Goal: Task Accomplishment & Management: Complete application form

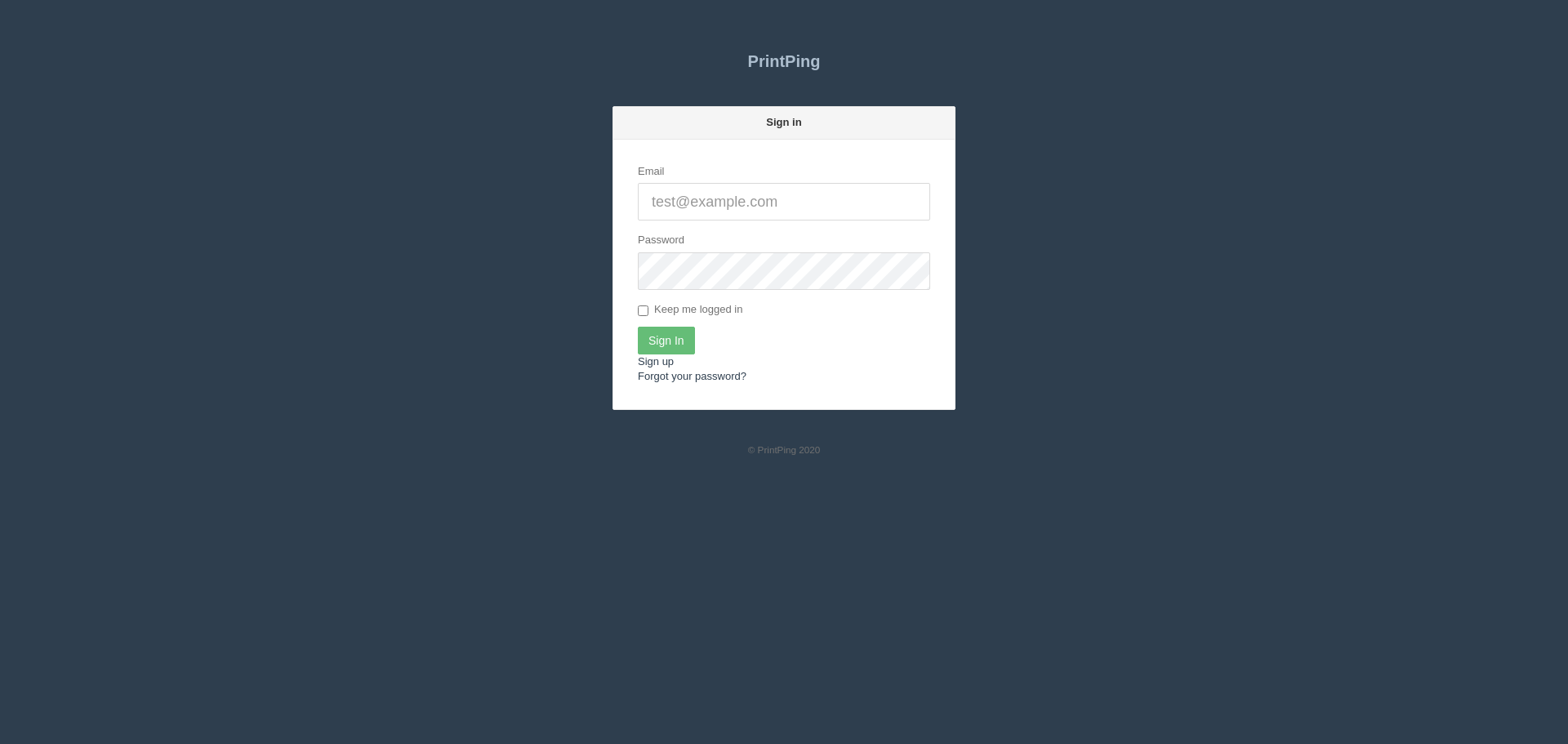
type input "[PERSON_NAME][EMAIL_ADDRESS][DOMAIN_NAME]"
click at [678, 324] on form "Email zunaid@allrush.ca Password Keep me logged in Sign In Sign up Forgot your …" at bounding box center [784, 273] width 341 height 270
click at [678, 332] on input "Sign In" at bounding box center [666, 340] width 57 height 27
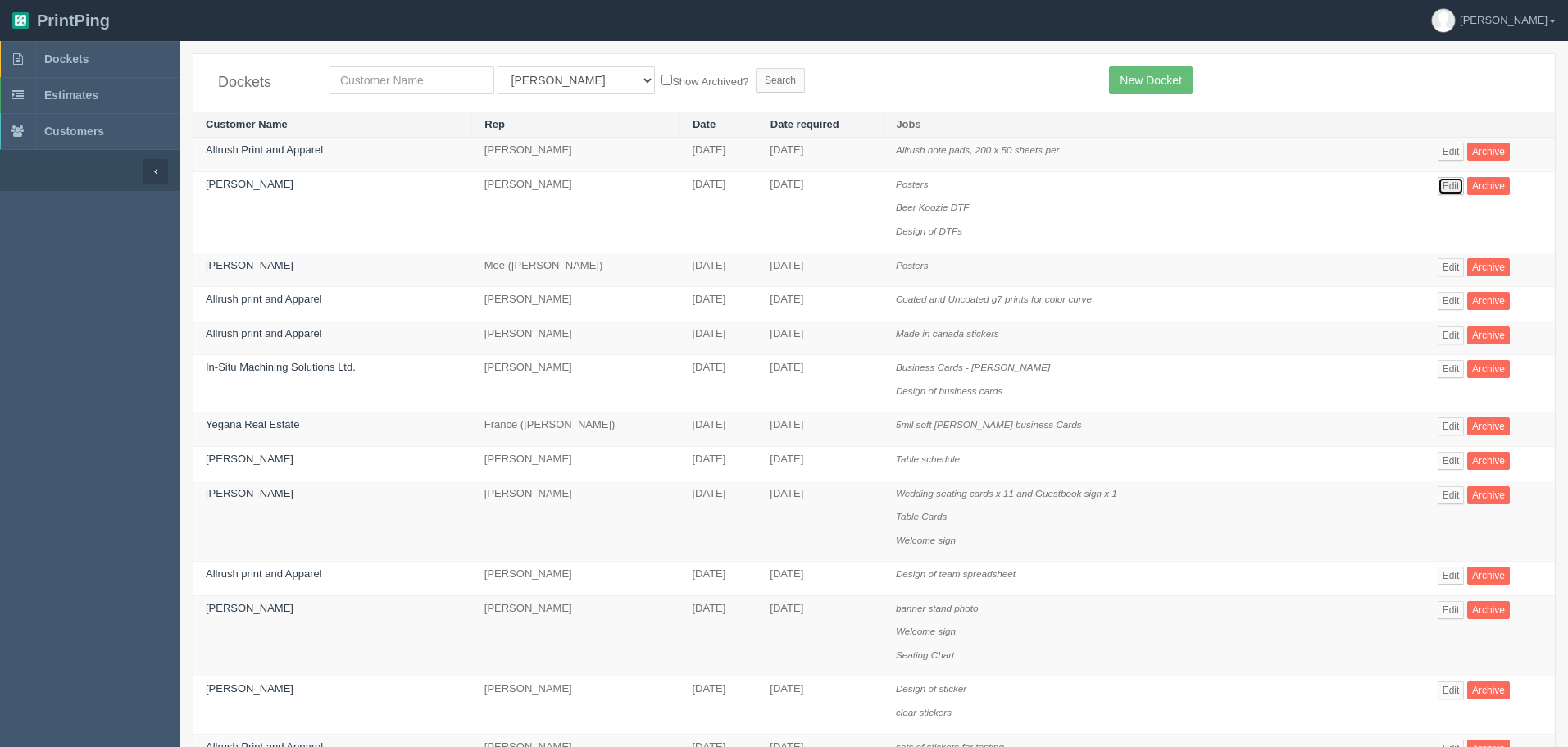
click at [1455, 178] on link "Edit" at bounding box center [1451, 186] width 27 height 18
click at [1138, 76] on link "New Docket" at bounding box center [1150, 80] width 83 height 28
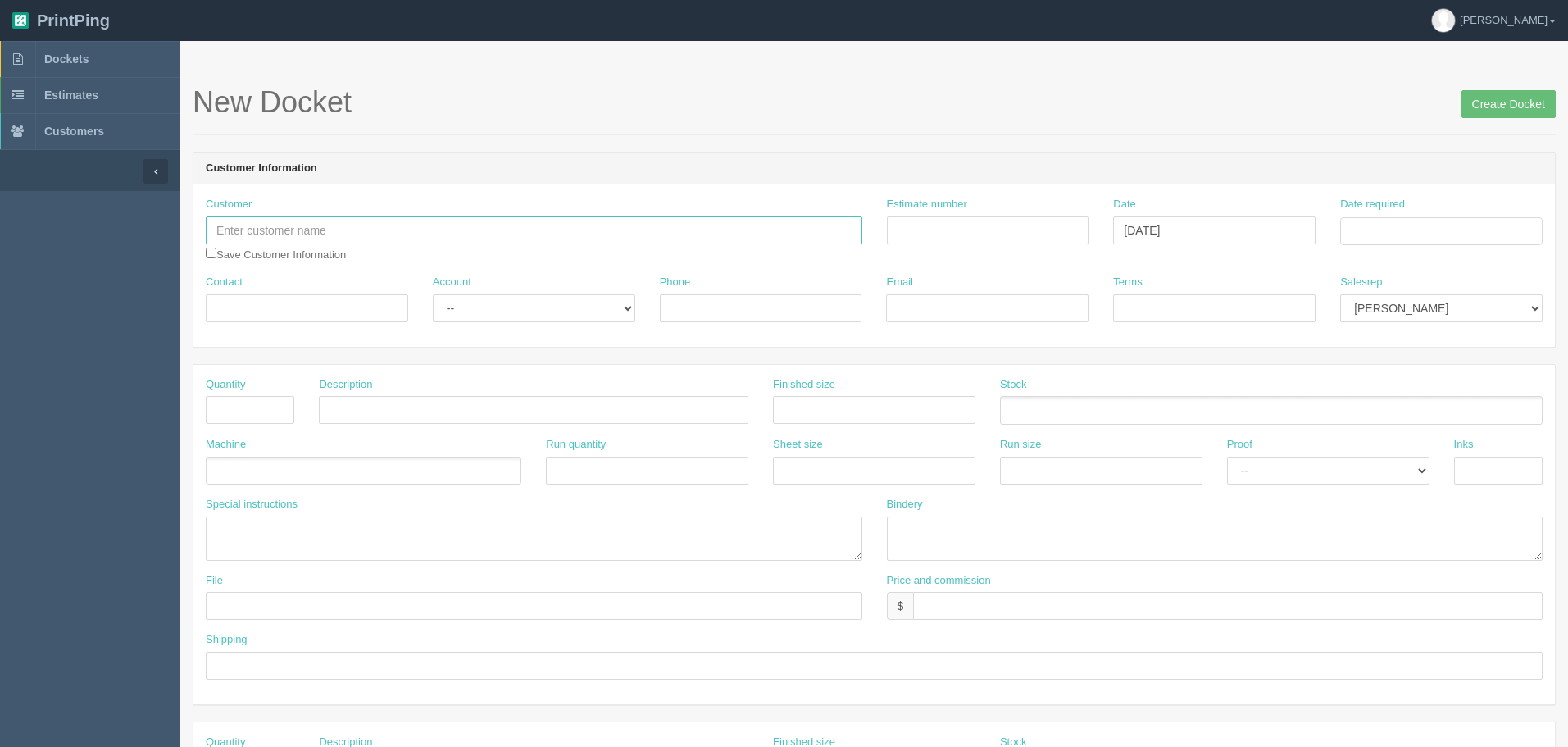
click at [669, 221] on input "text" at bounding box center [533, 230] width 656 height 28
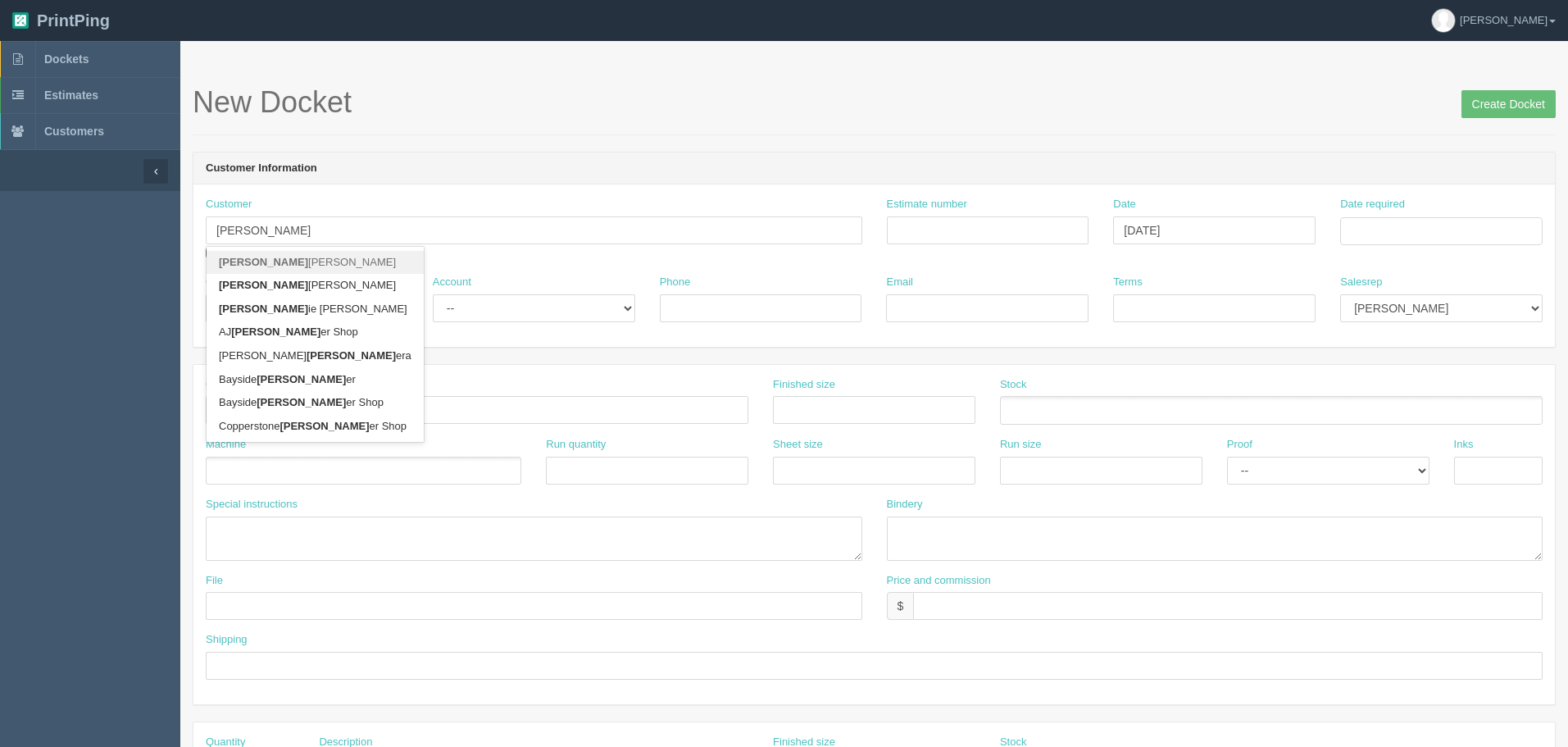
click at [295, 259] on link "Barb ara Buszka" at bounding box center [315, 263] width 217 height 24
type input "Barbara Buszka"
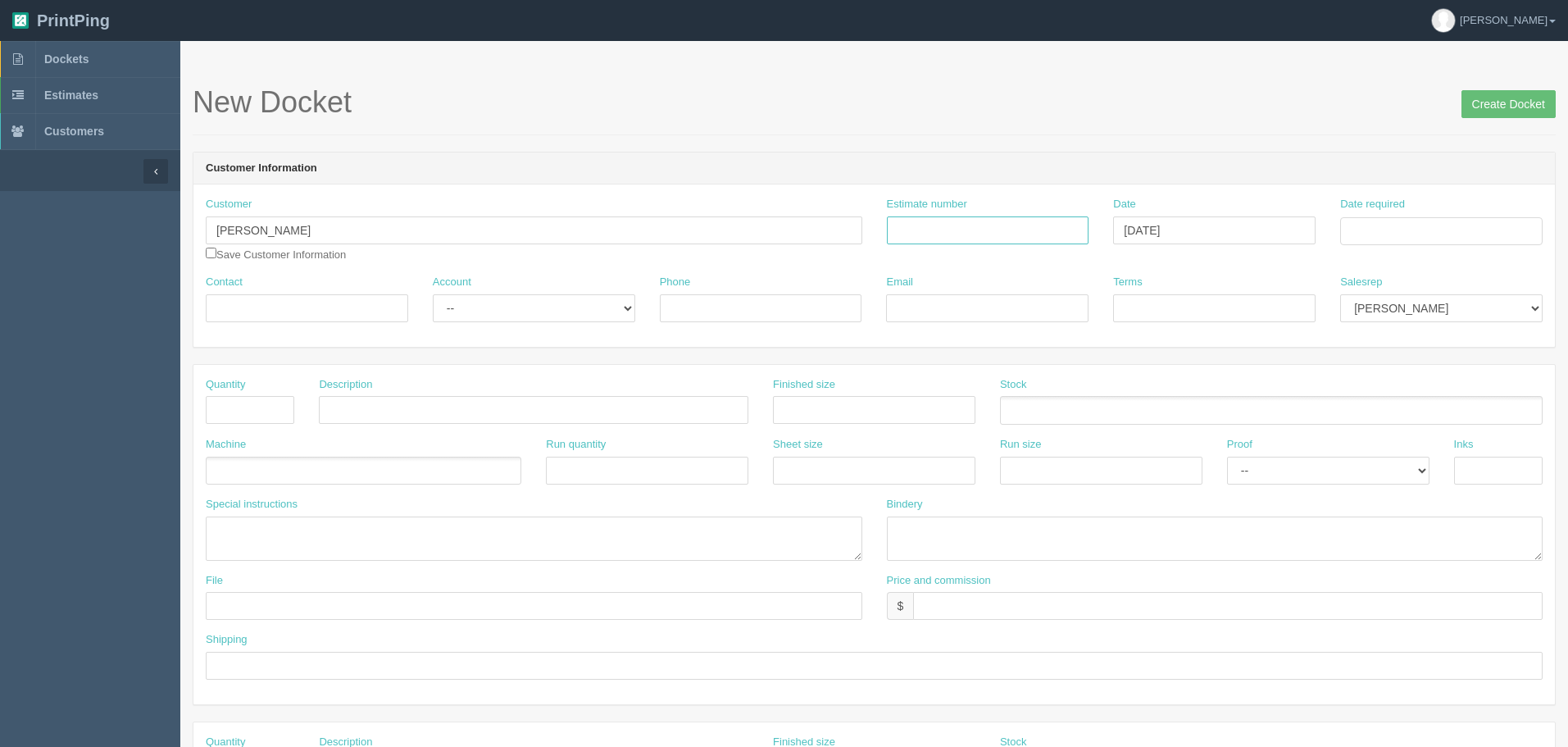
click at [946, 227] on input "Estimate number" at bounding box center [989, 230] width 203 height 28
click at [1010, 233] on input "Estimate number" at bounding box center [989, 230] width 203 height 28
type input "0920269"
click at [1467, 365] on td "15" at bounding box center [1466, 364] width 20 height 24
type input "August 15, 2025"
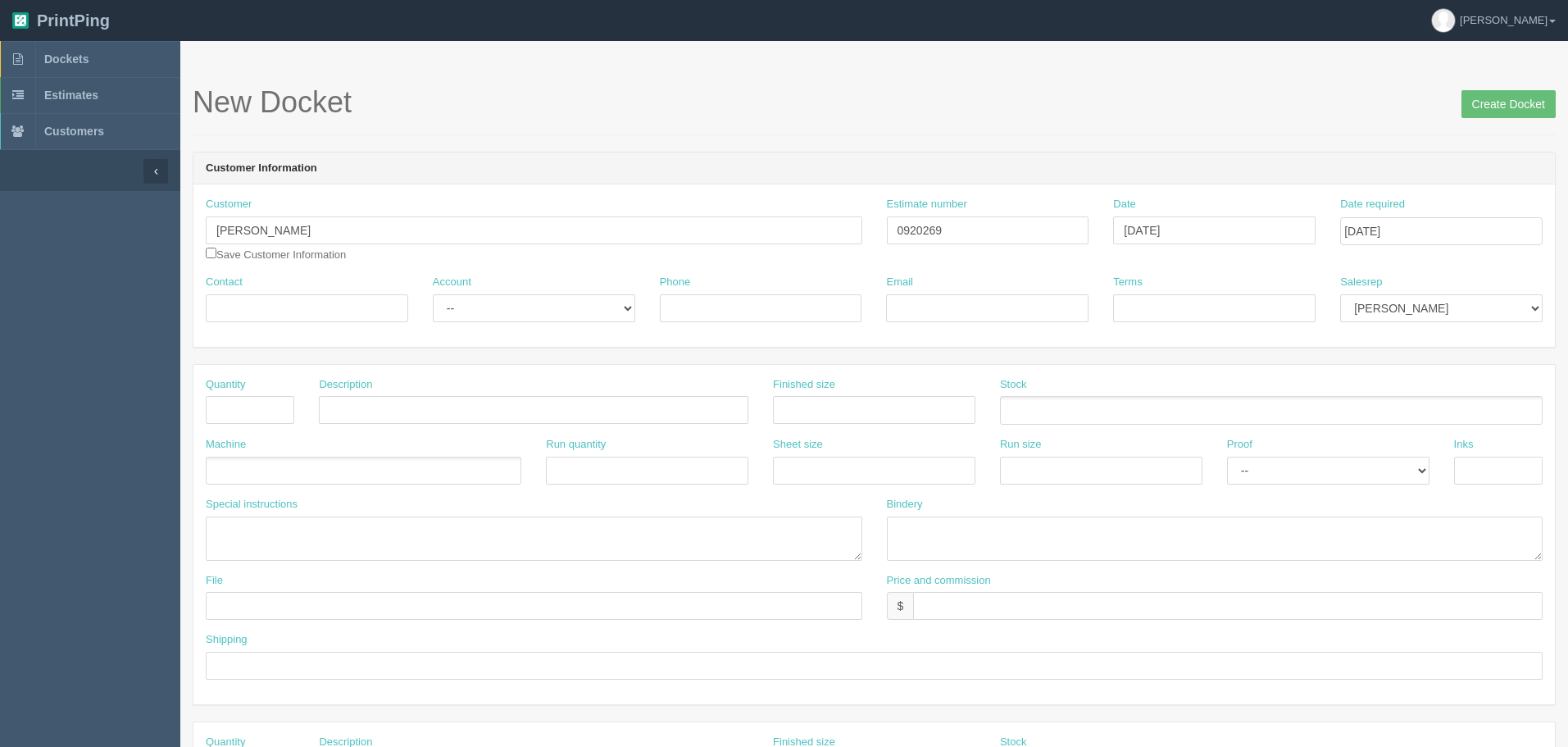
click at [1272, 120] on div "New Docket Create Docket" at bounding box center [874, 110] width 1363 height 49
click at [325, 307] on input "Contact" at bounding box center [307, 308] width 203 height 28
type input "Barbara"
click at [514, 305] on select "-- Existing Client Allrush Client Rep Client" at bounding box center [534, 308] width 203 height 28
select select "Allrush Client"
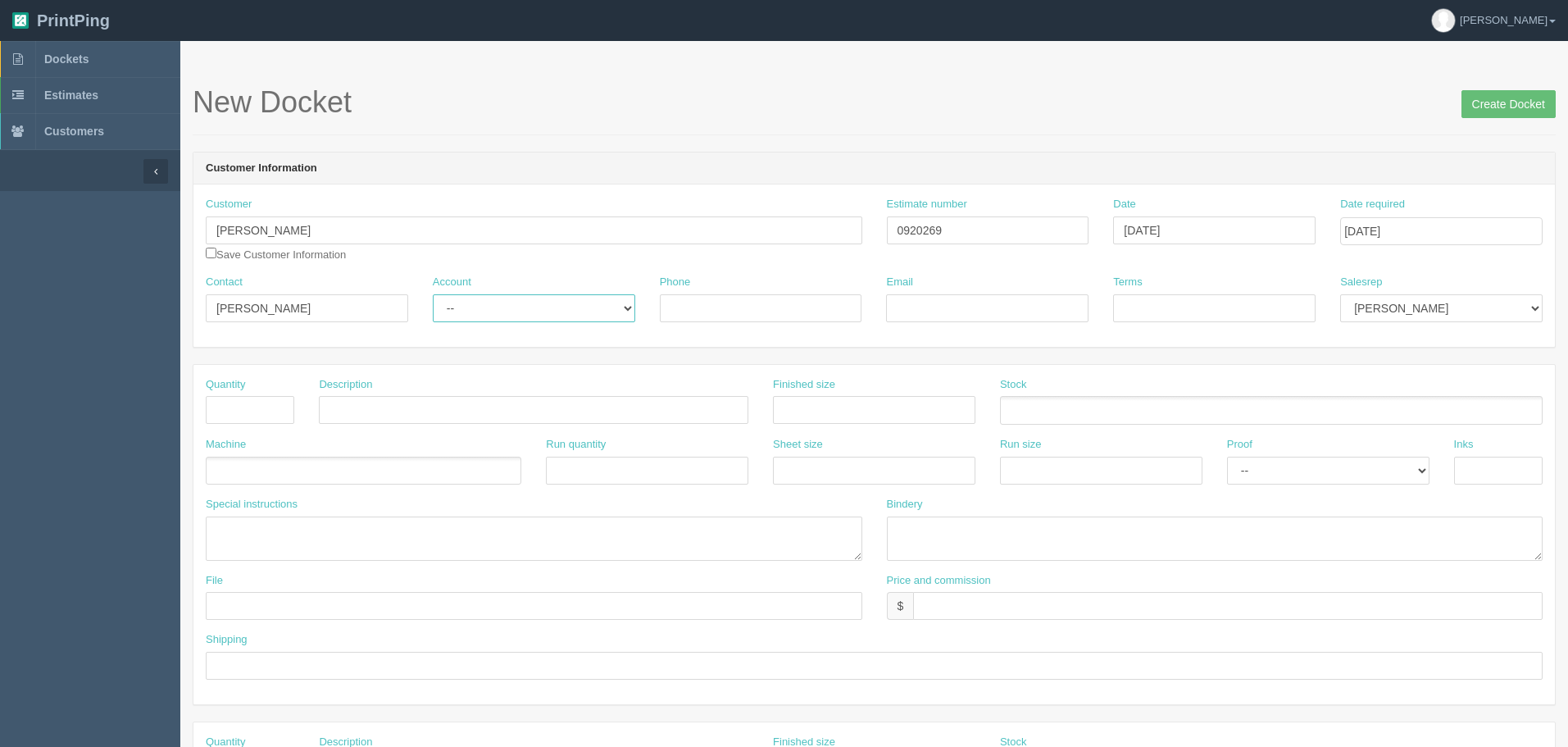
click at [433, 294] on select "-- Existing Client Allrush Client Rep Client" at bounding box center [534, 308] width 203 height 28
click at [714, 315] on input "Phone" at bounding box center [761, 308] width 203 height 28
click at [934, 307] on input "Email" at bounding box center [988, 308] width 203 height 28
type input "buszkab@gmail.com"
click at [1144, 307] on input "Terms" at bounding box center [1215, 308] width 203 height 28
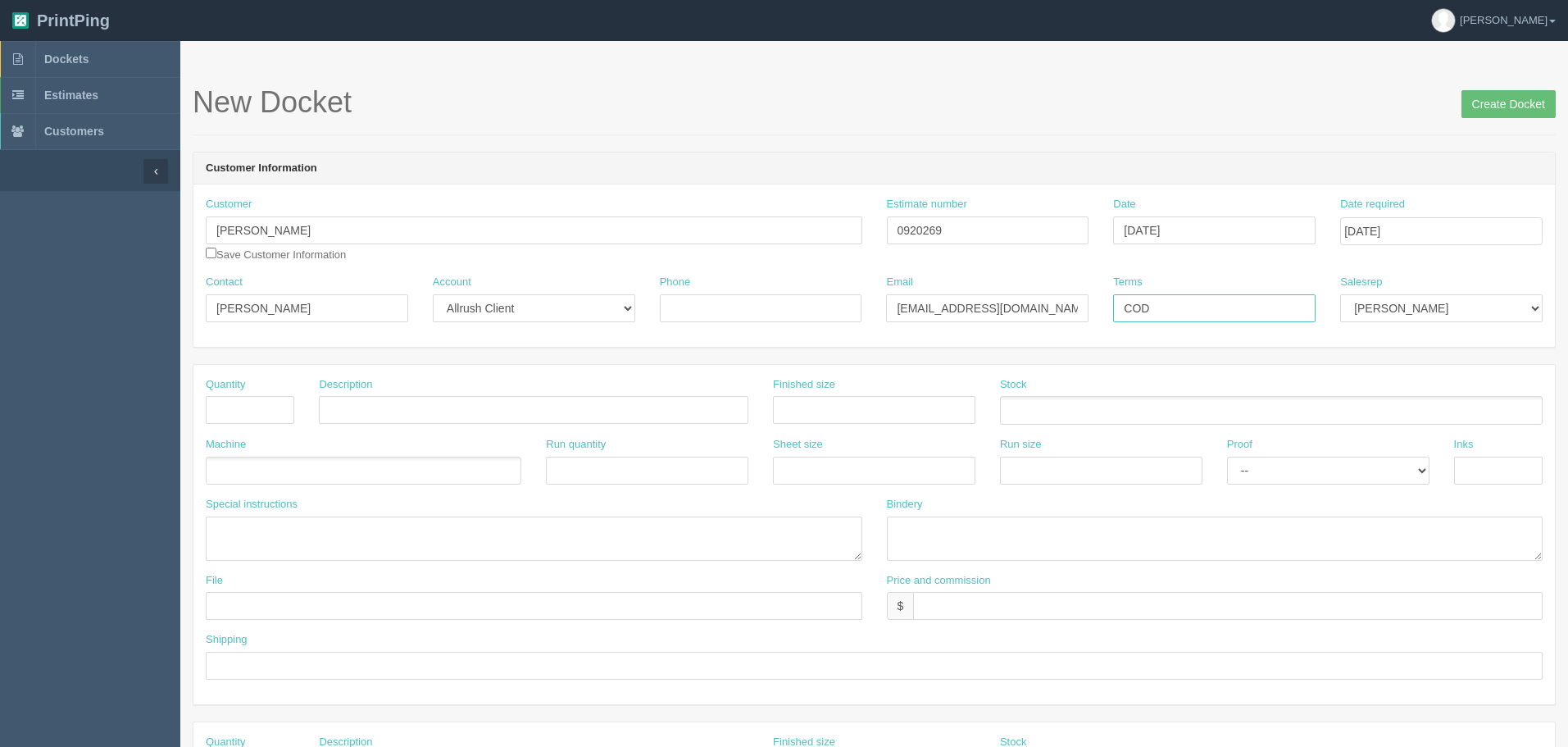
type input "COD"
click at [223, 411] on input "text" at bounding box center [250, 409] width 89 height 28
type input "6"
type input "Baby posters 1 each x 6 versions"
click at [812, 405] on input "19.68x27.55" at bounding box center [874, 409] width 203 height 28
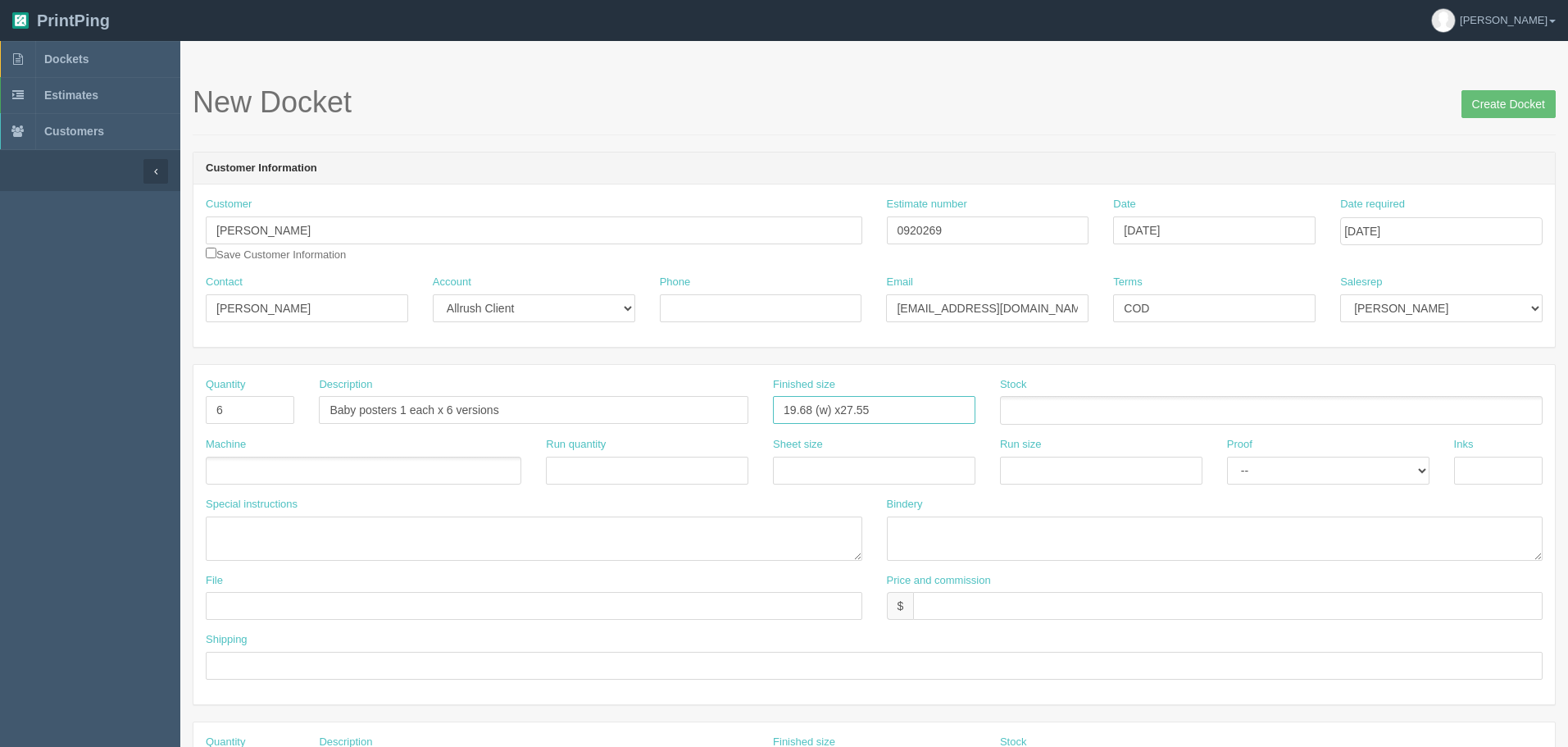
click at [884, 404] on input "19.68 (w) x27.55" at bounding box center [874, 409] width 203 height 28
click at [838, 414] on input "19.68 (w) x27.55 (t)" at bounding box center [874, 409] width 203 height 28
click at [881, 407] on input "19.68 (w) x 27.55 (t)" at bounding box center [874, 409] width 203 height 28
type input "19.68 (w) x 27.55 (h)"
click at [1044, 401] on ul at bounding box center [1272, 409] width 543 height 29
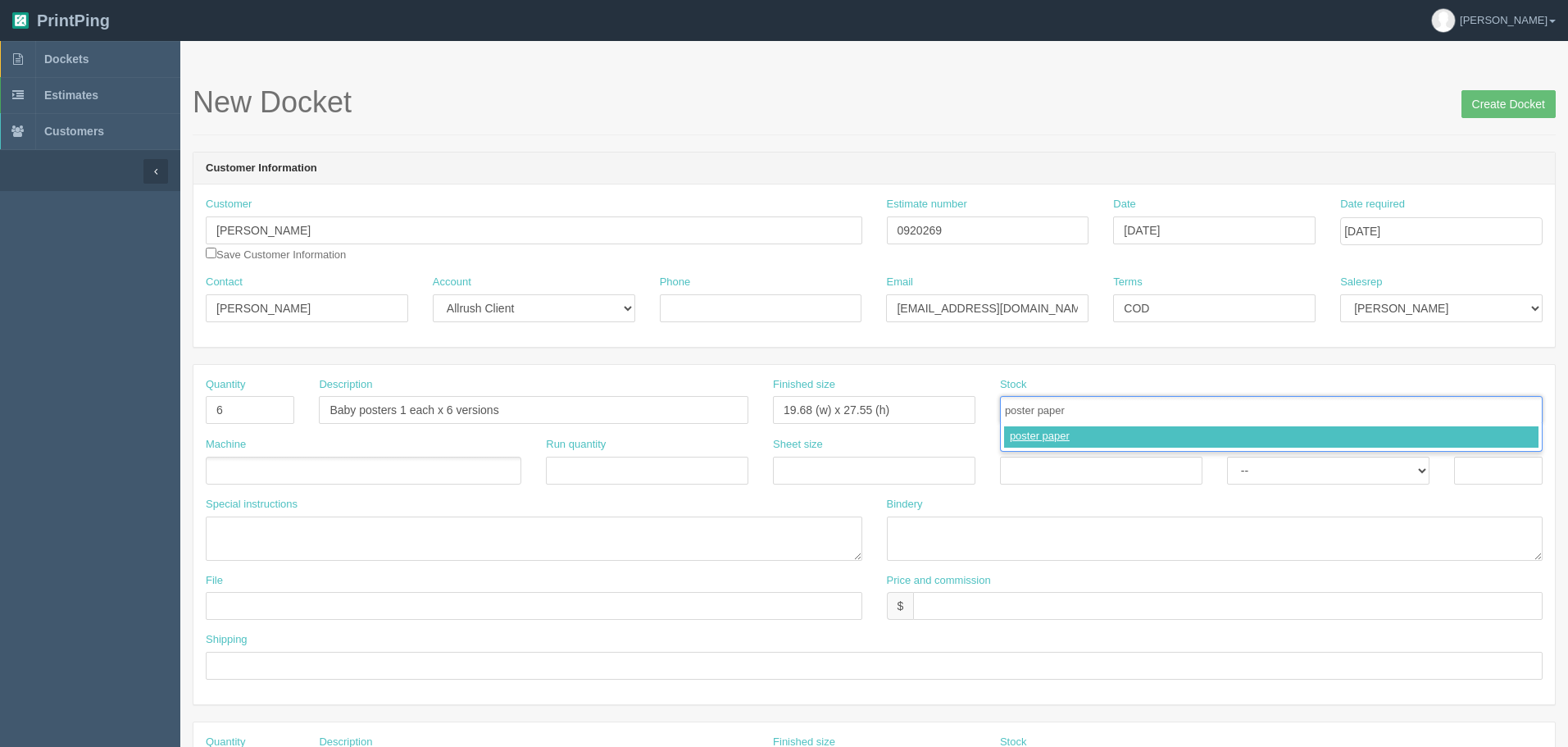
type input "poster paper"
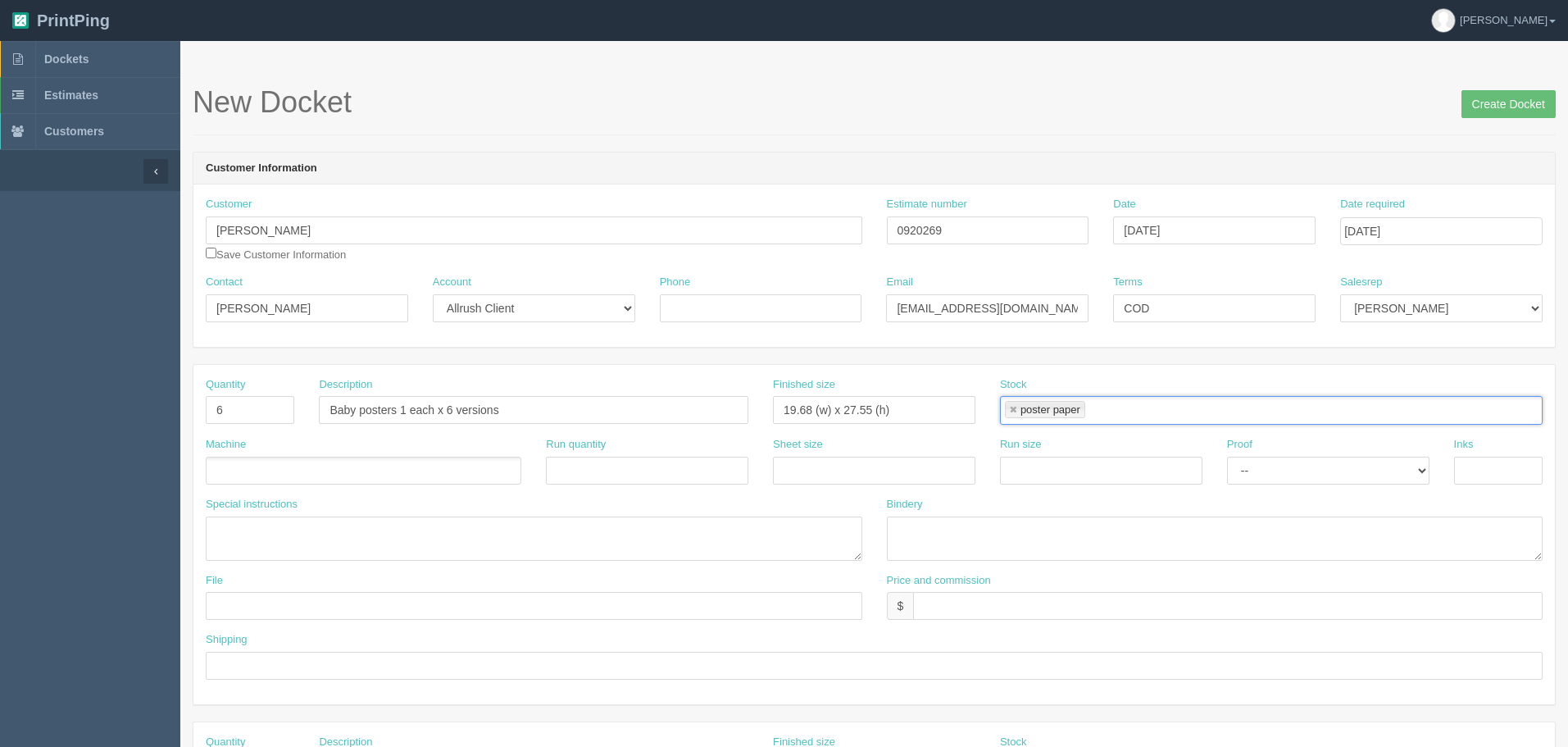
click at [406, 469] on ul at bounding box center [363, 470] width 316 height 29
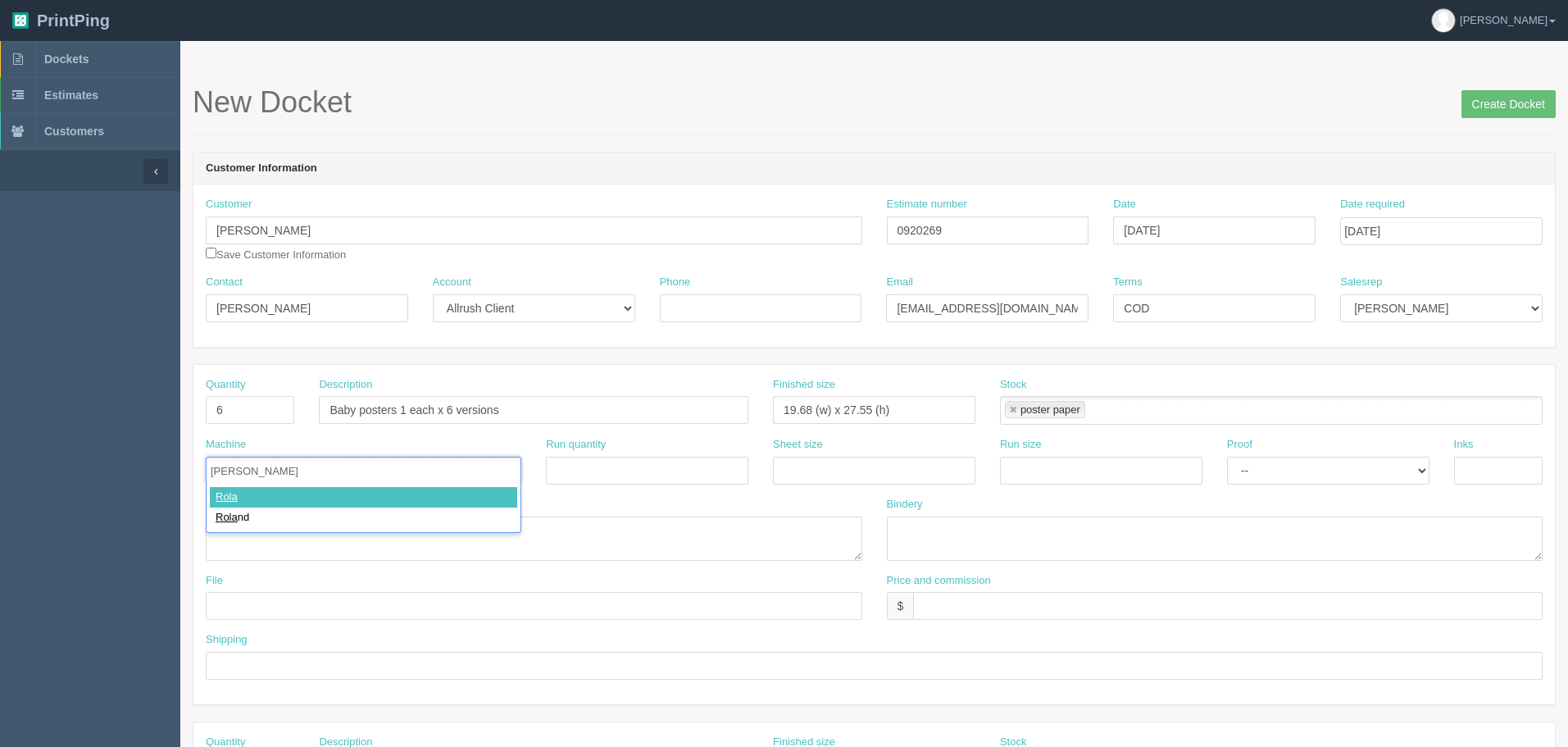
type input "Roland"
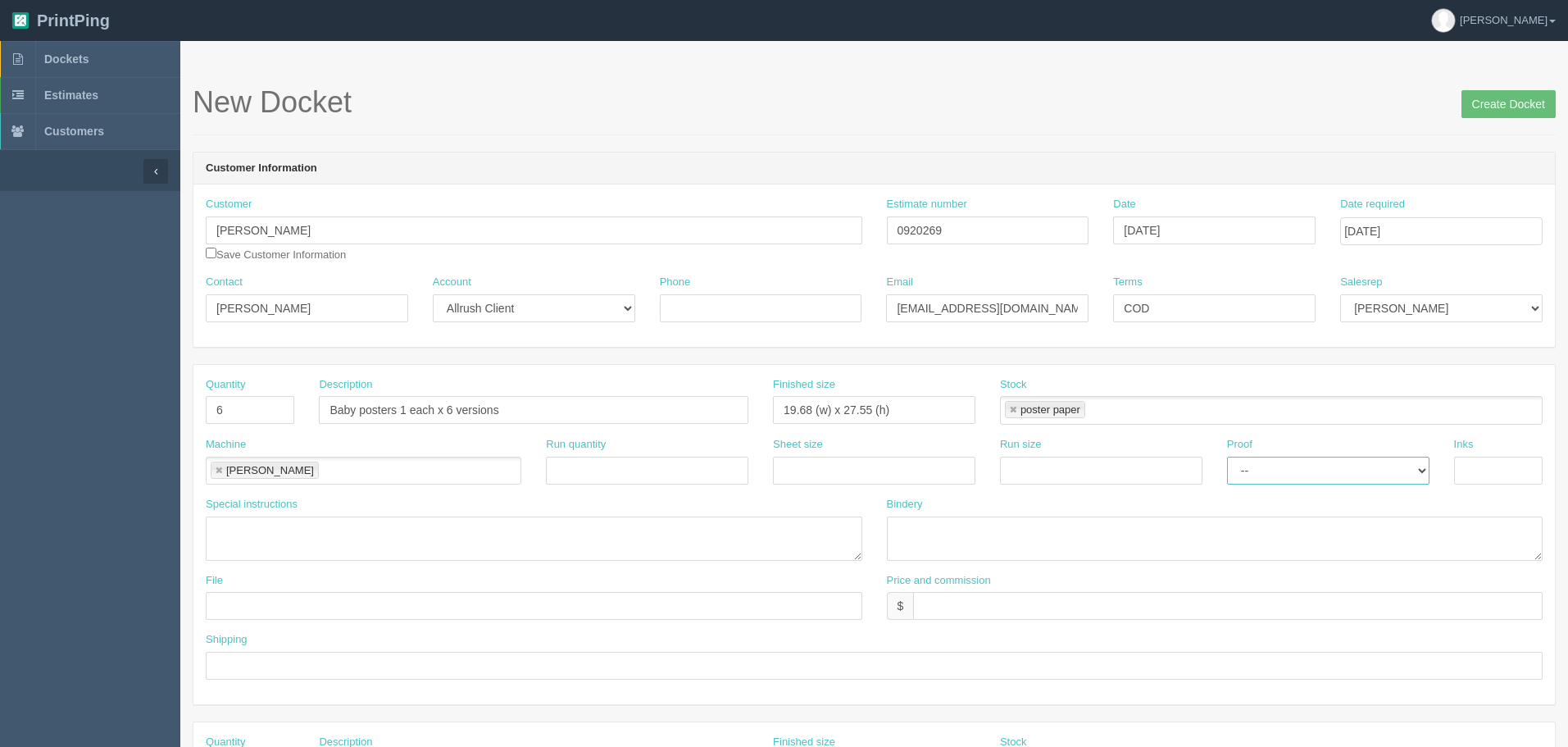
select select "Hard Copy"
type input "4/0"
type textarea "resize existing files to new size"
type textarea "Trim to size"
click at [386, 602] on input "client files - Zunaid - J" at bounding box center [533, 606] width 656 height 28
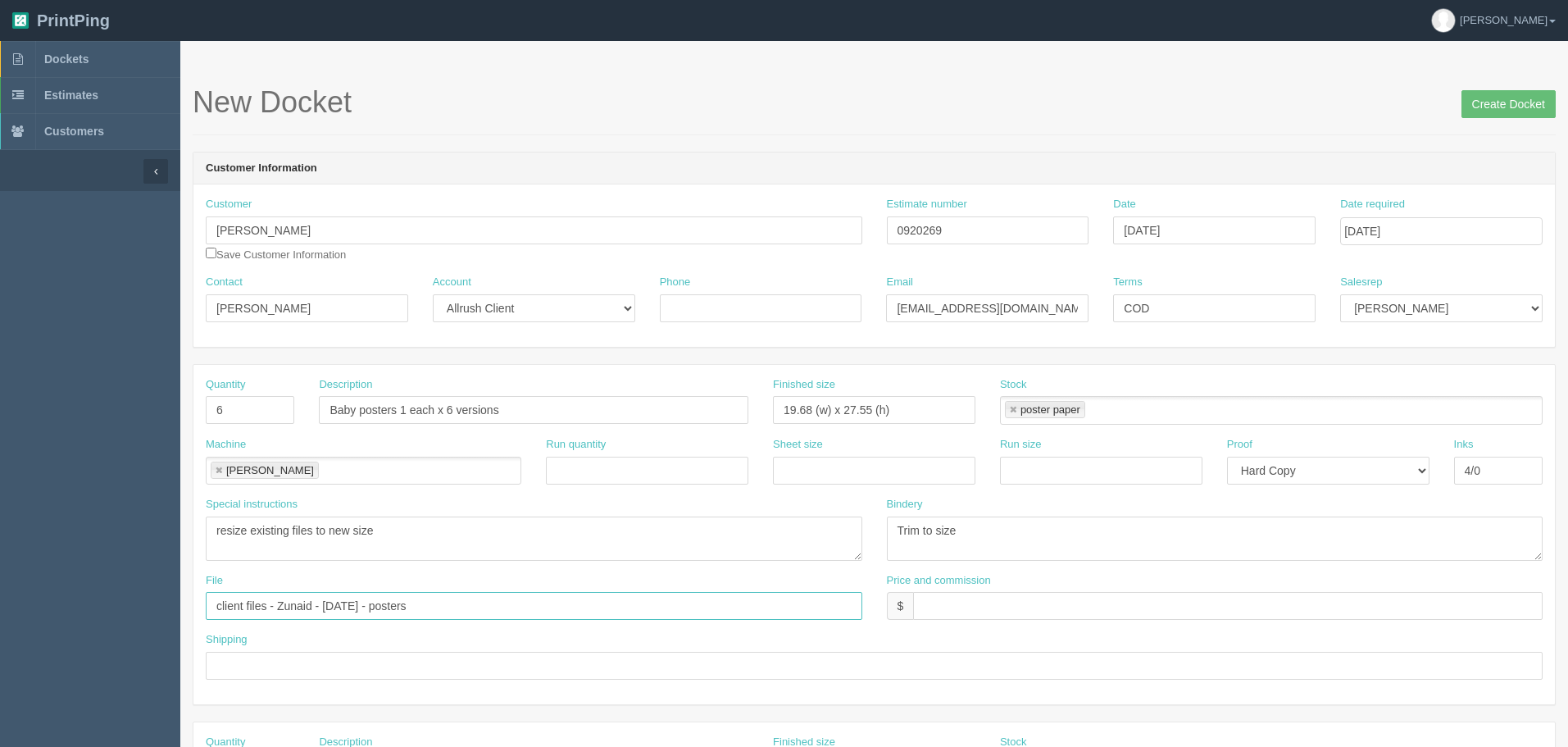
type input "client files - Zunaid - June 2025 - posters"
type input "67.03"
drag, startPoint x: 955, startPoint y: 228, endPoint x: 694, endPoint y: 202, distance: 262.3
click at [694, 202] on div "Customer Barbara Buszka Barb ara Buszka Barb ara Mosher Barb ie Nail Chen AJ Ba…" at bounding box center [874, 235] width 1361 height 78
click at [899, 230] on input "92069" at bounding box center [989, 230] width 203 height 28
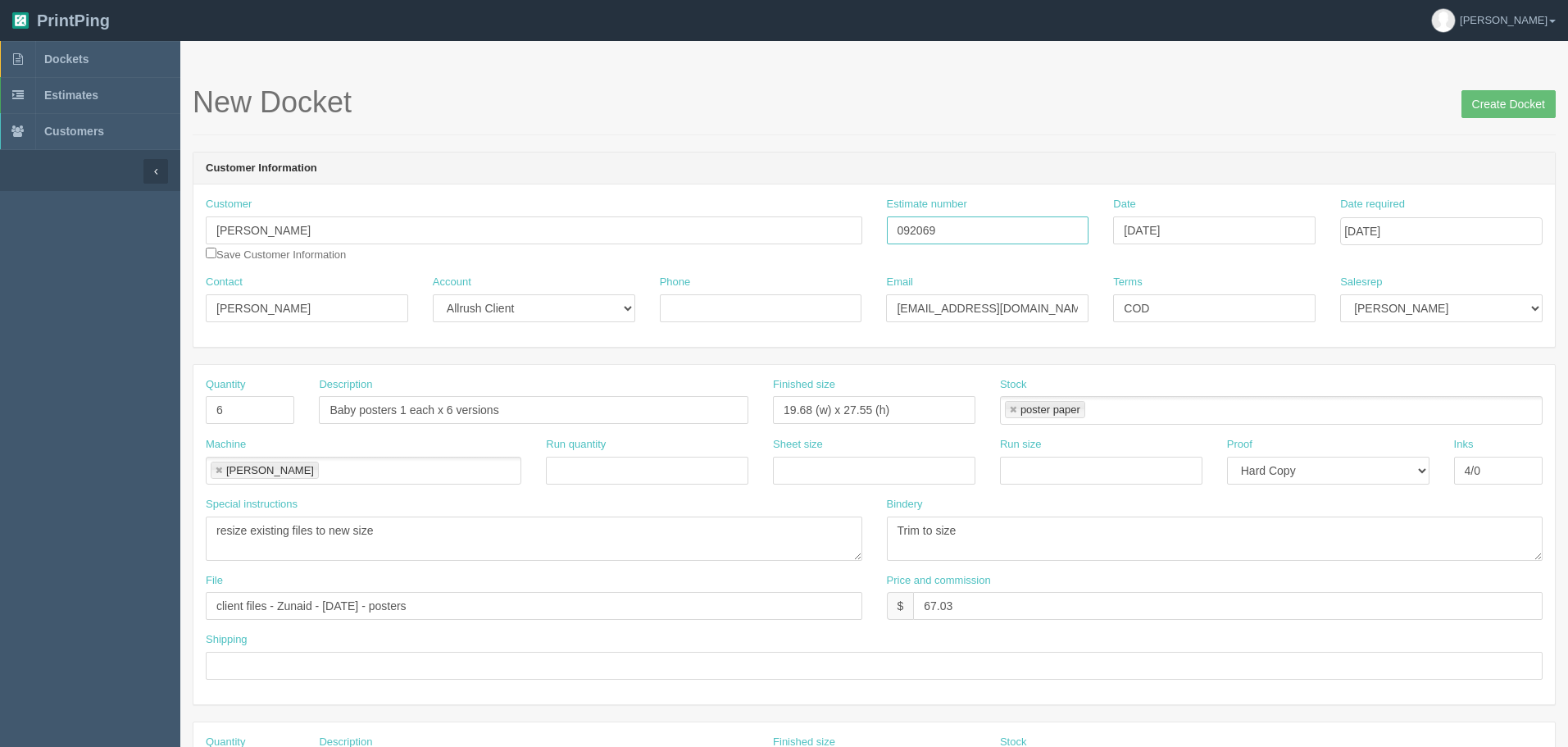
type input "092069"
click at [1184, 607] on input "67.03" at bounding box center [1228, 606] width 630 height 28
type input "67.03 AR$0"
click at [1163, 661] on input "text" at bounding box center [874, 665] width 1337 height 28
type input "call for pick up"
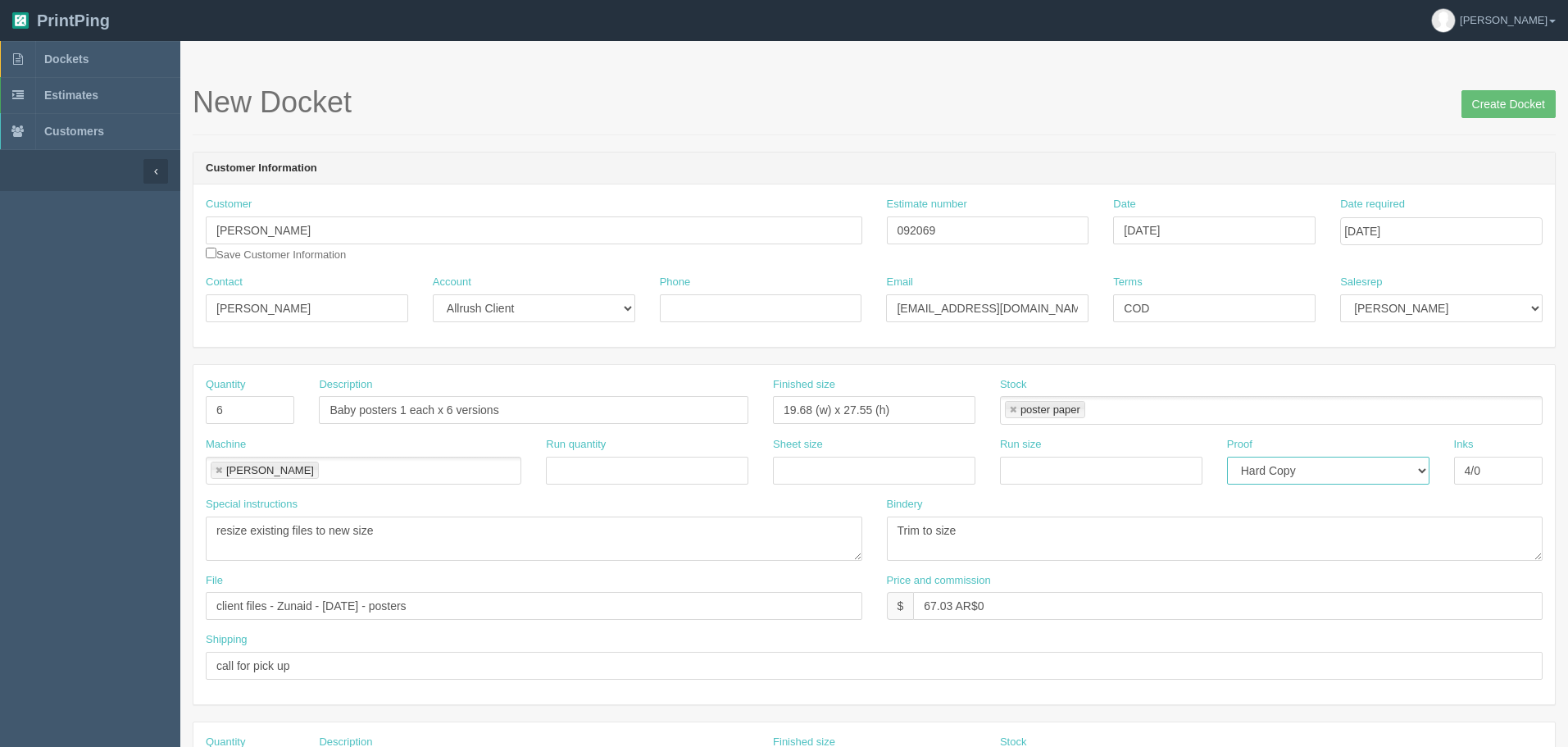
click at [1331, 478] on select "-- Email Hard Copy" at bounding box center [1328, 470] width 203 height 28
select select "Email"
click at [1227, 457] on select "-- Email Hard Copy" at bounding box center [1328, 470] width 203 height 28
click at [829, 314] on input "Phone" at bounding box center [761, 308] width 203 height 28
type input "403-991-8832"
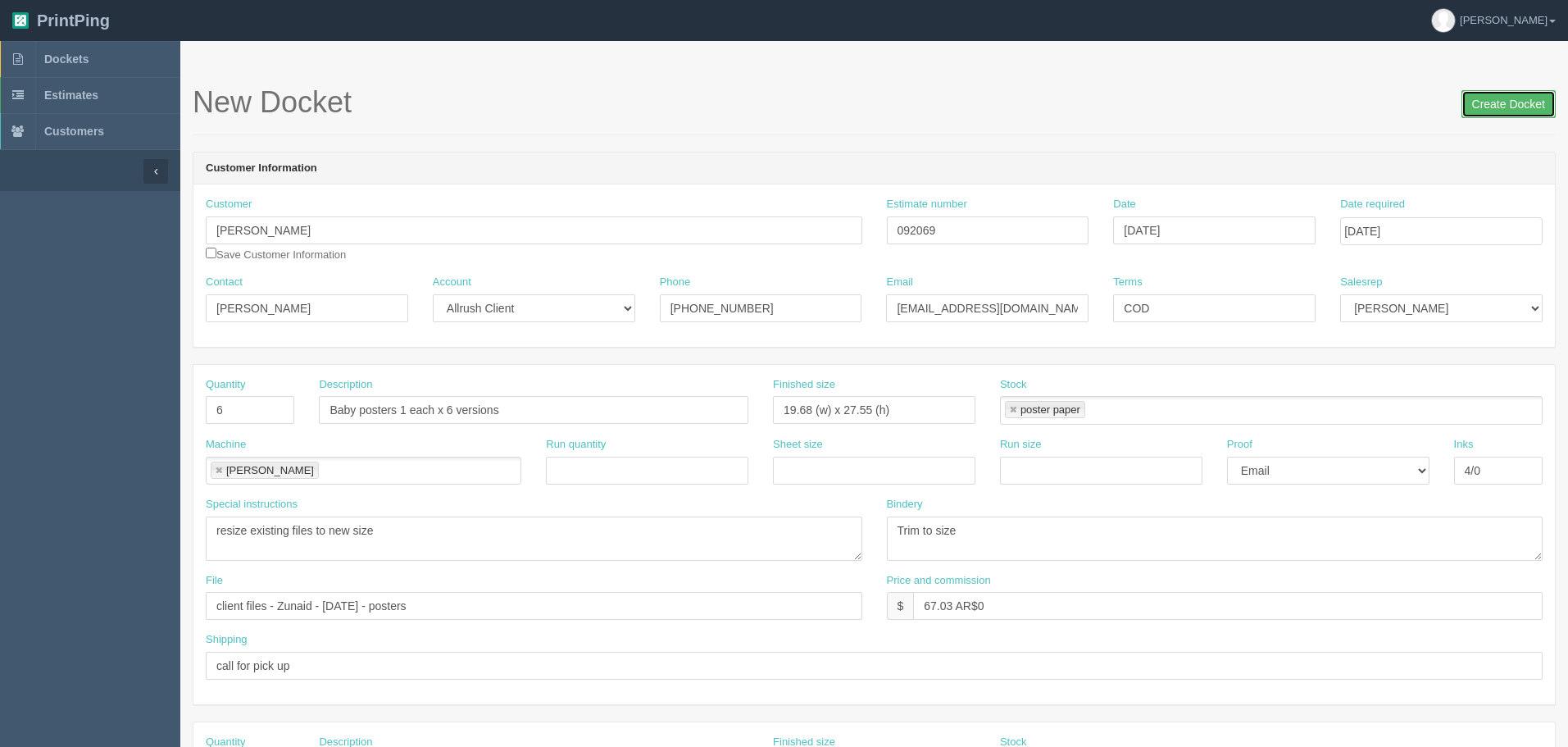
click at [1492, 108] on input "Create Docket" at bounding box center [1509, 104] width 94 height 28
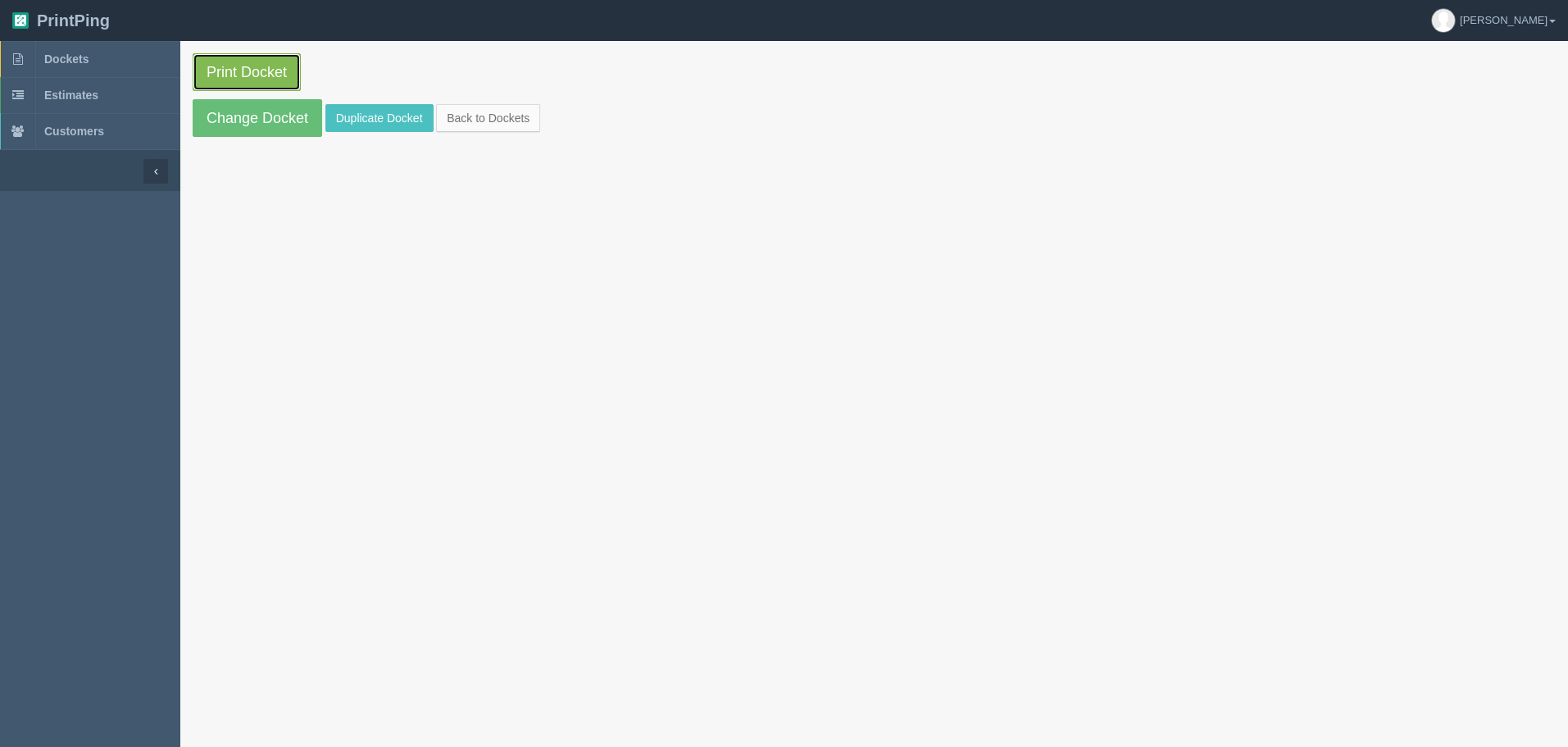
click at [285, 78] on link "Print Docket" at bounding box center [247, 72] width 108 height 37
click at [248, 107] on link "Change Docket" at bounding box center [258, 118] width 130 height 37
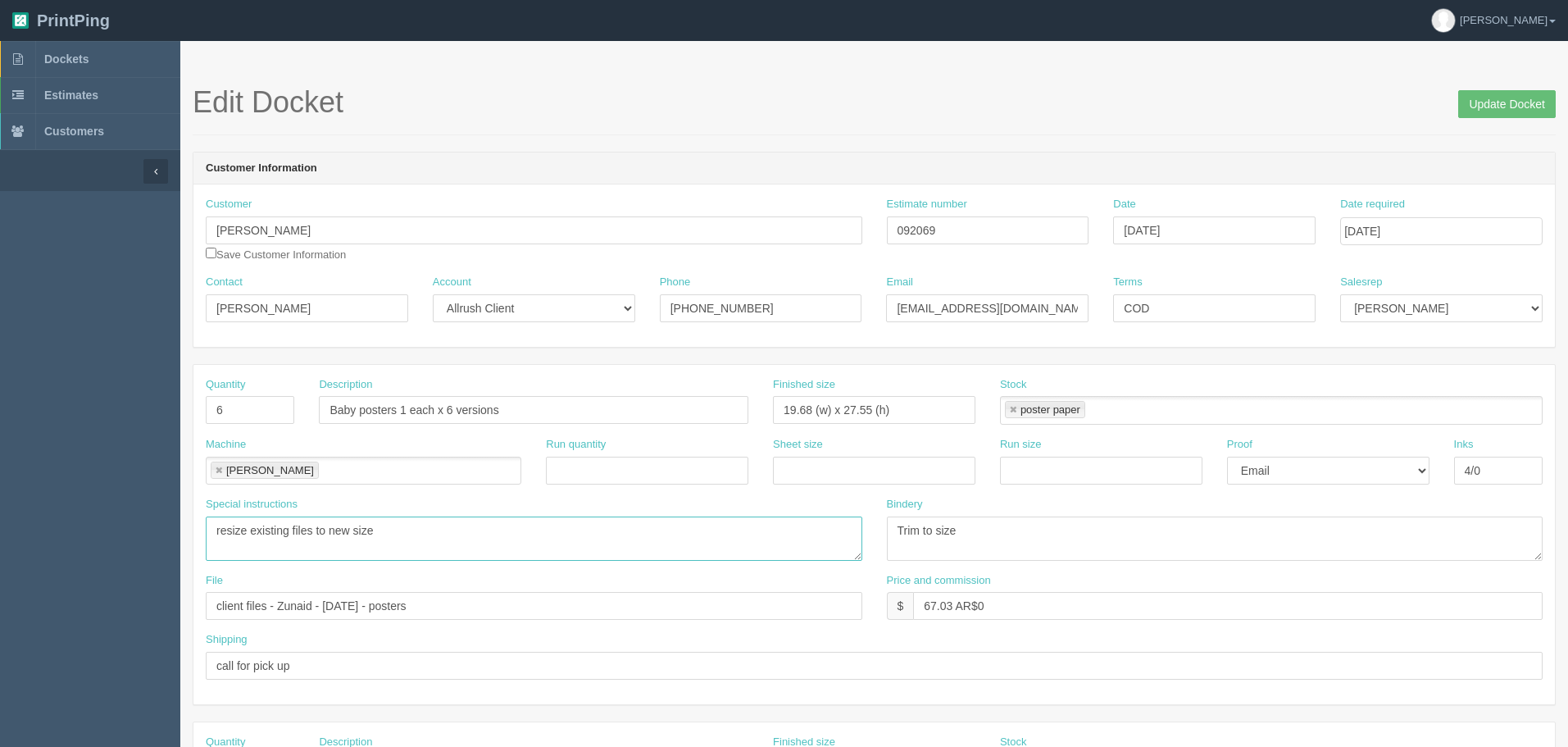
click at [409, 529] on textarea "resize existing files to new size" at bounding box center [533, 538] width 656 height 44
type textarea "resize existing files to new size 50cm wide by 70cm tall"
click at [1478, 98] on input "Update Docket" at bounding box center [1506, 104] width 97 height 28
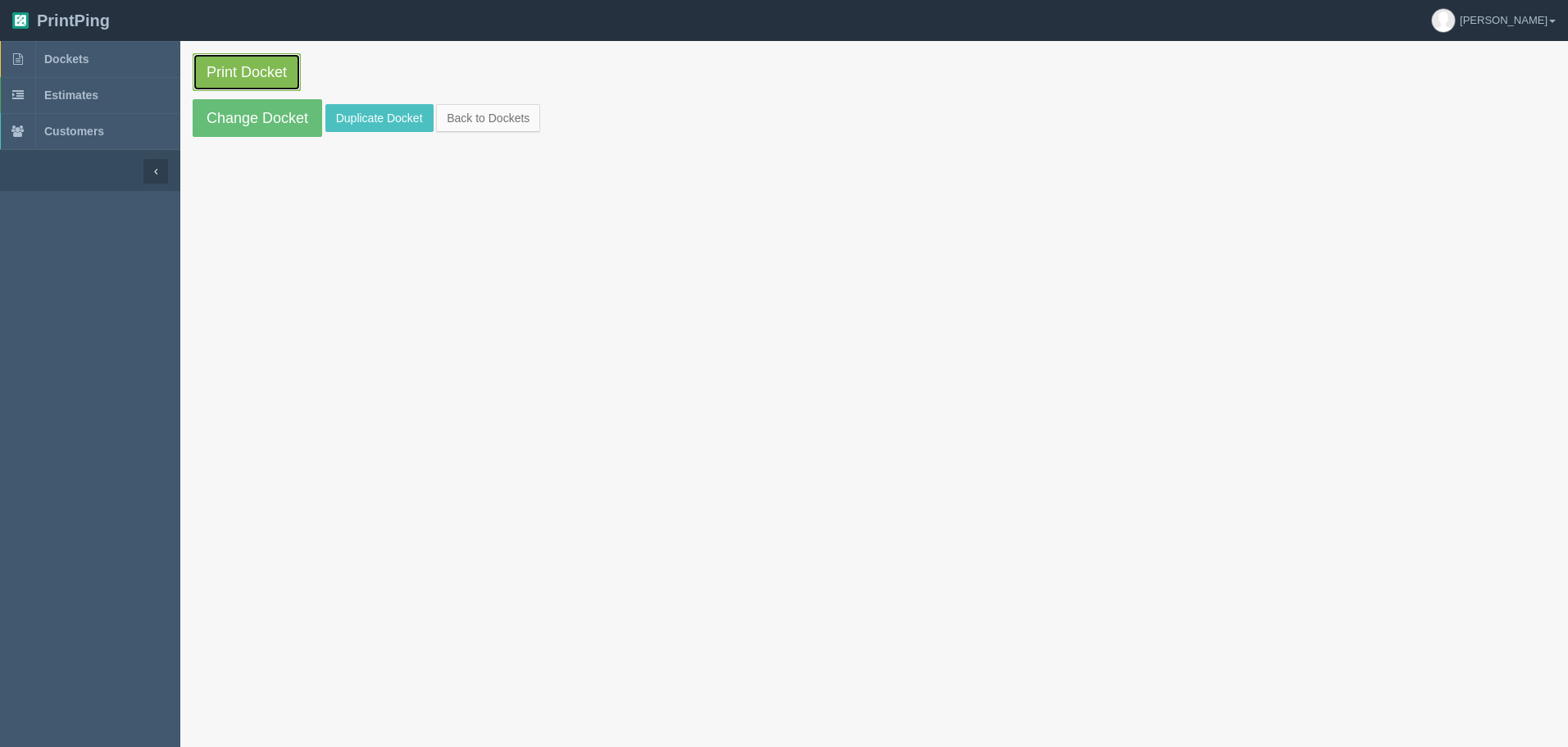
click at [262, 72] on link "Print Docket" at bounding box center [247, 72] width 108 height 37
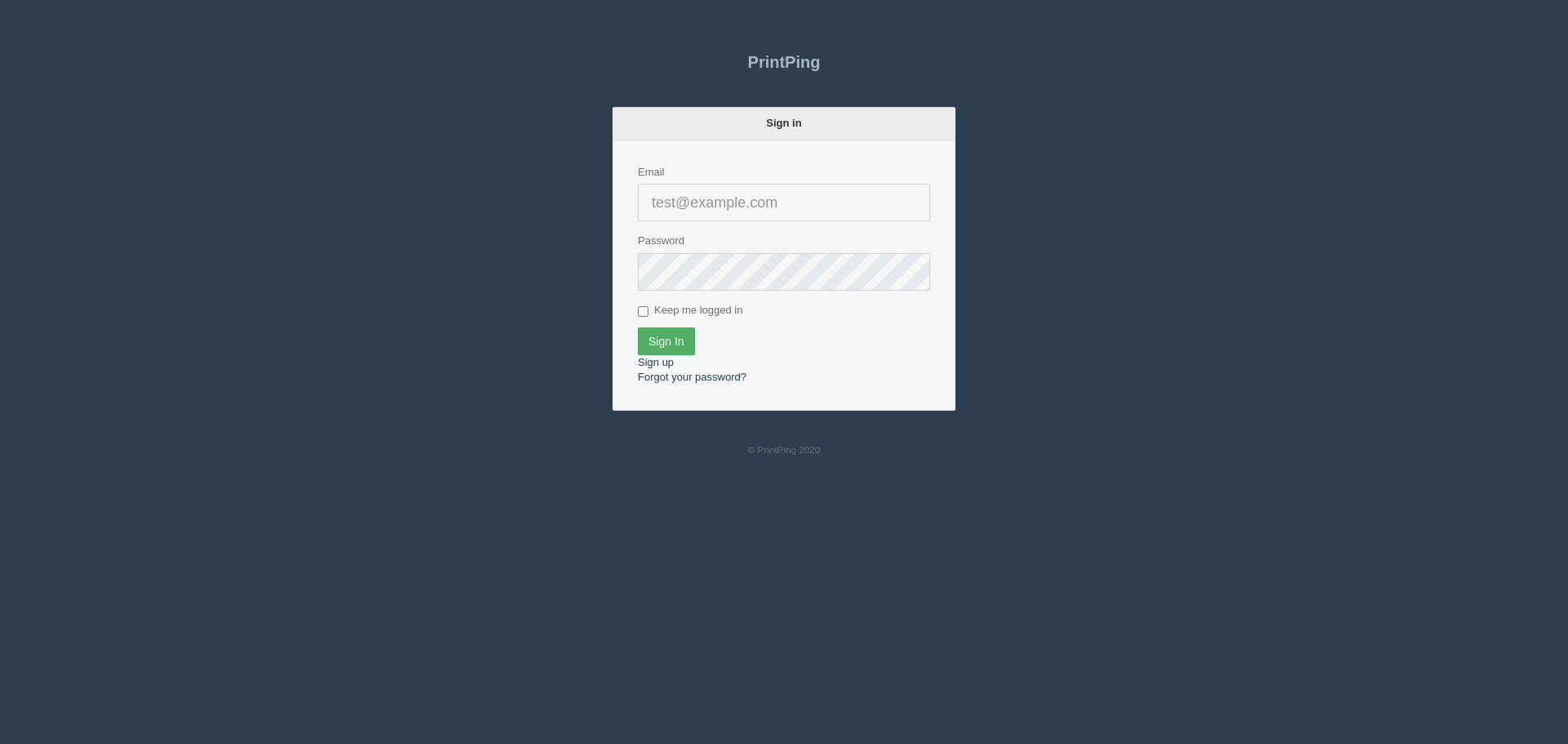
type input "[PERSON_NAME][EMAIL_ADDRESS][DOMAIN_NAME]"
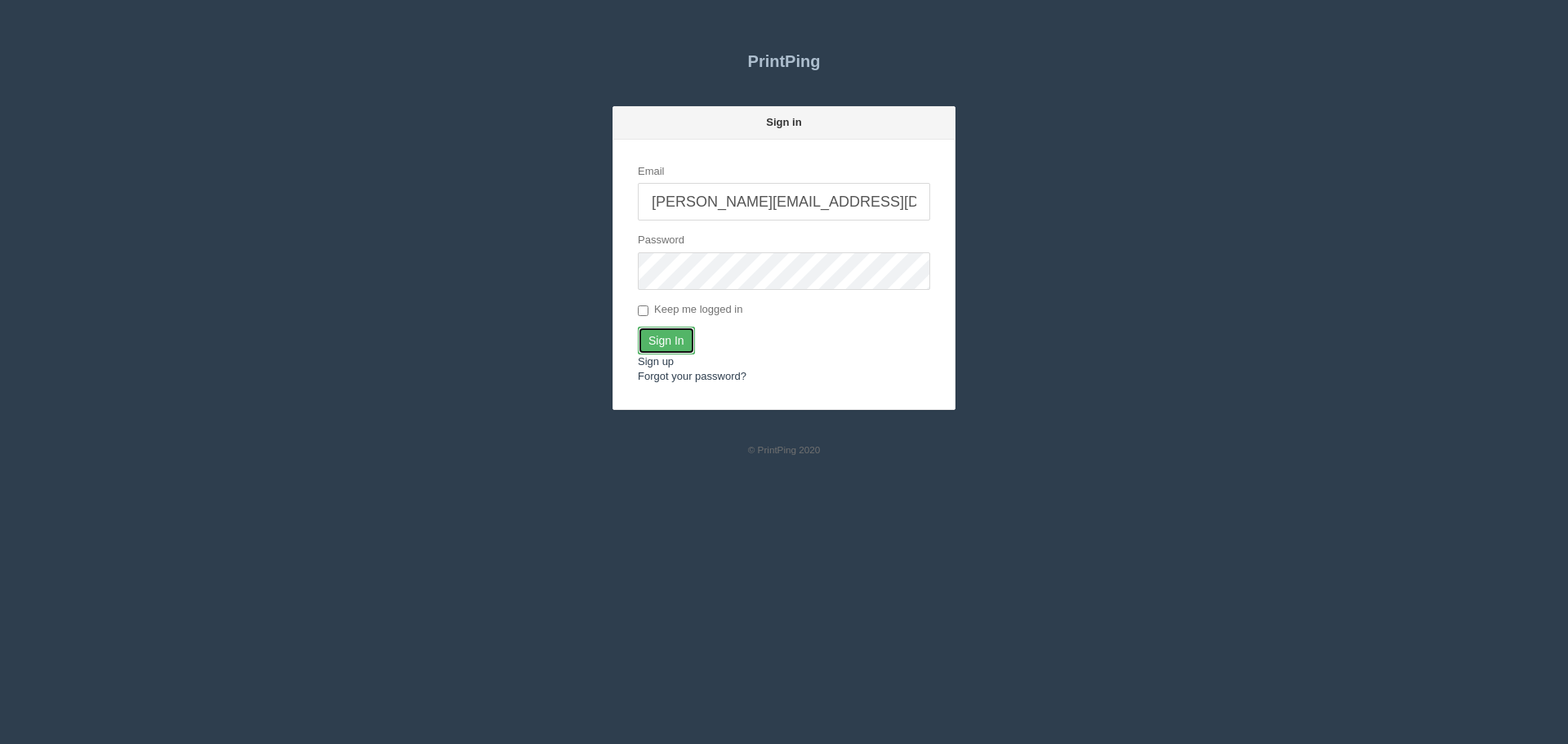
click at [653, 329] on input "Sign In" at bounding box center [666, 340] width 57 height 27
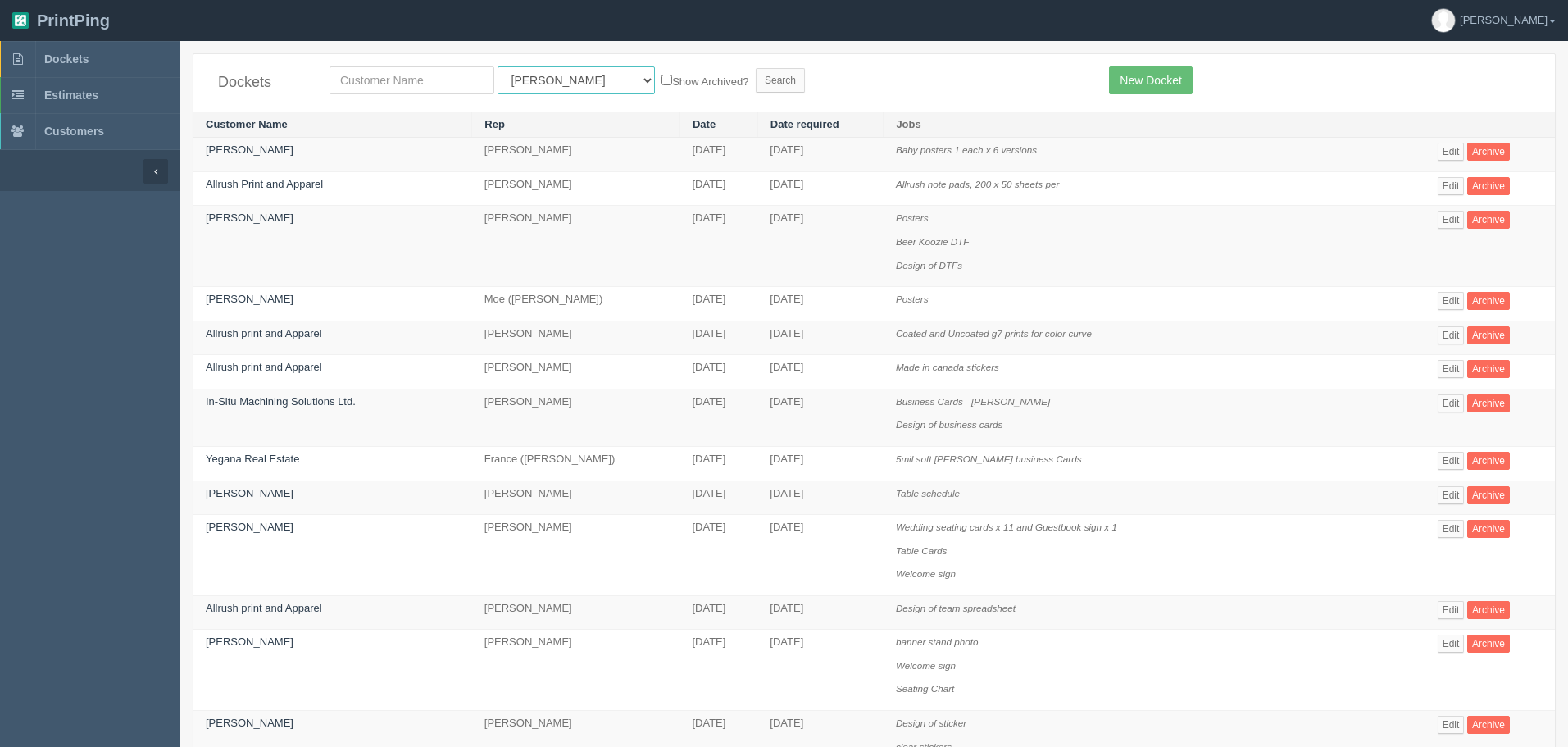
click at [568, 75] on select "All Users [PERSON_NAME] Test 1 [PERSON_NAME] [PERSON_NAME] [PERSON_NAME] France…" at bounding box center [576, 80] width 157 height 28
select select "8"
click at [498, 66] on select "All Users Ali Ali Test 1 Aly Amy Ankit Arif Brandon Dan France Greg Jim Mark Ma…" at bounding box center [576, 80] width 157 height 28
click at [469, 83] on input "text" at bounding box center [411, 80] width 164 height 28
type input "alberta views"
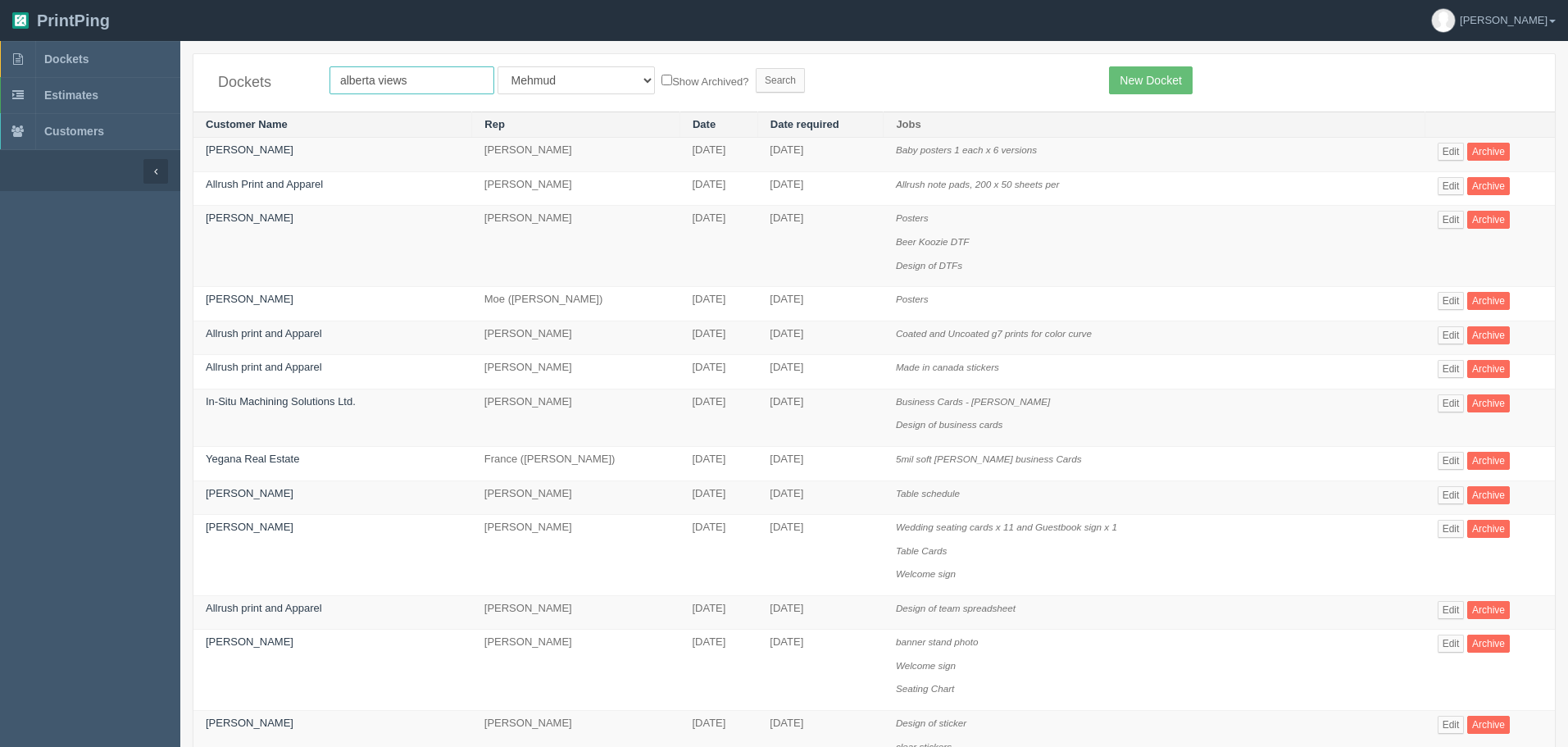
click at [755, 68] on input "Search" at bounding box center [780, 80] width 49 height 25
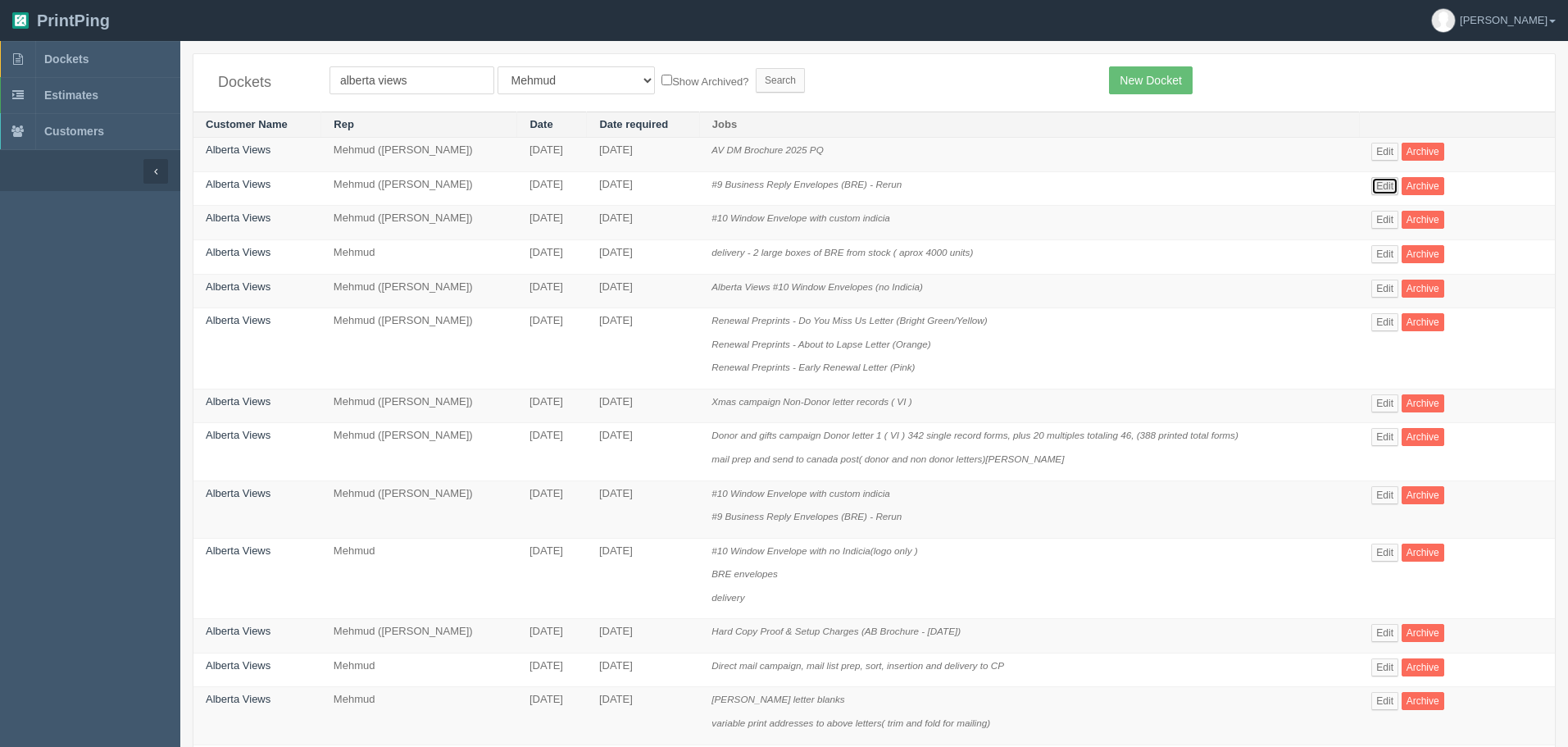
click at [1388, 185] on link "Edit" at bounding box center [1384, 186] width 27 height 18
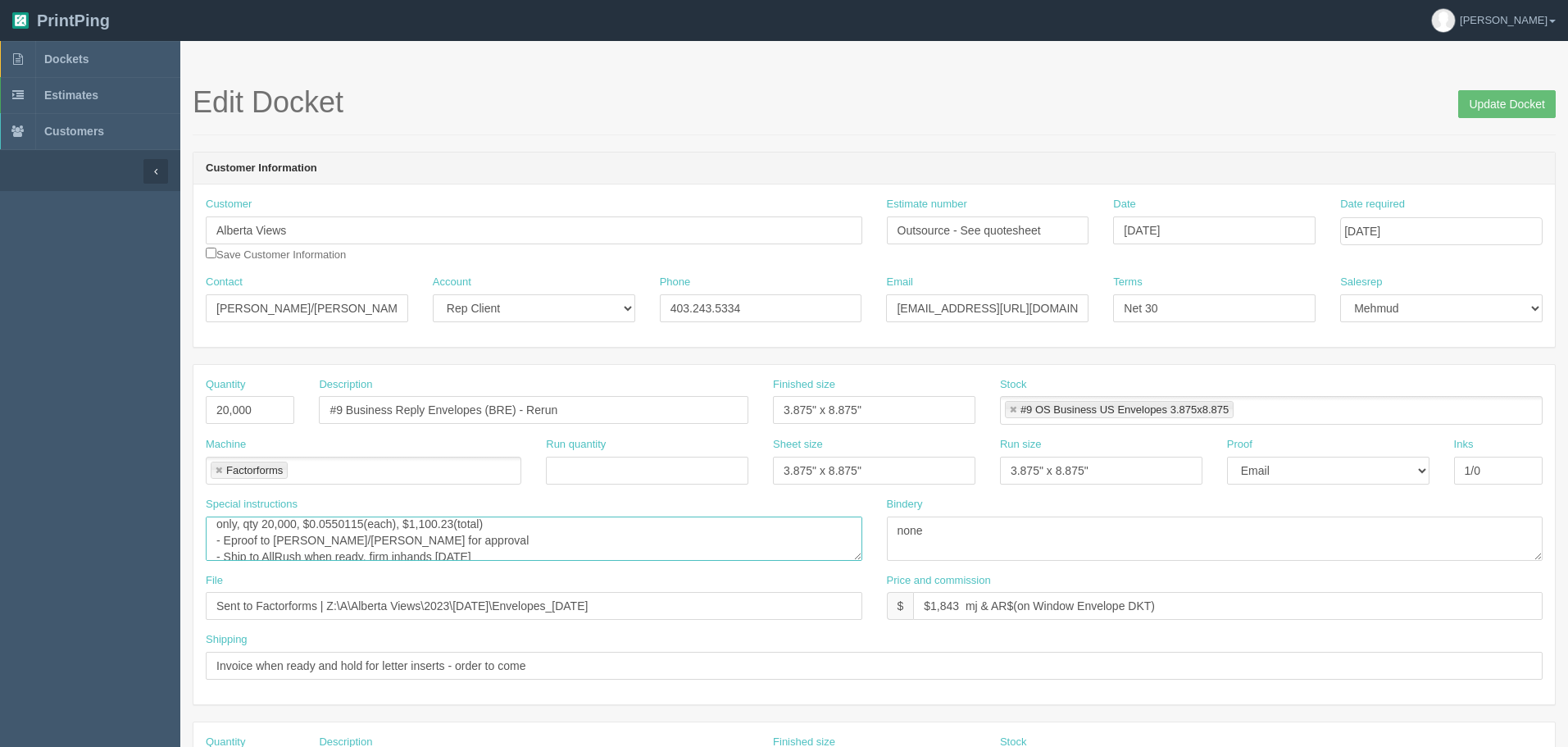
scroll to position [1, 0]
